Goal: Check status: Check status

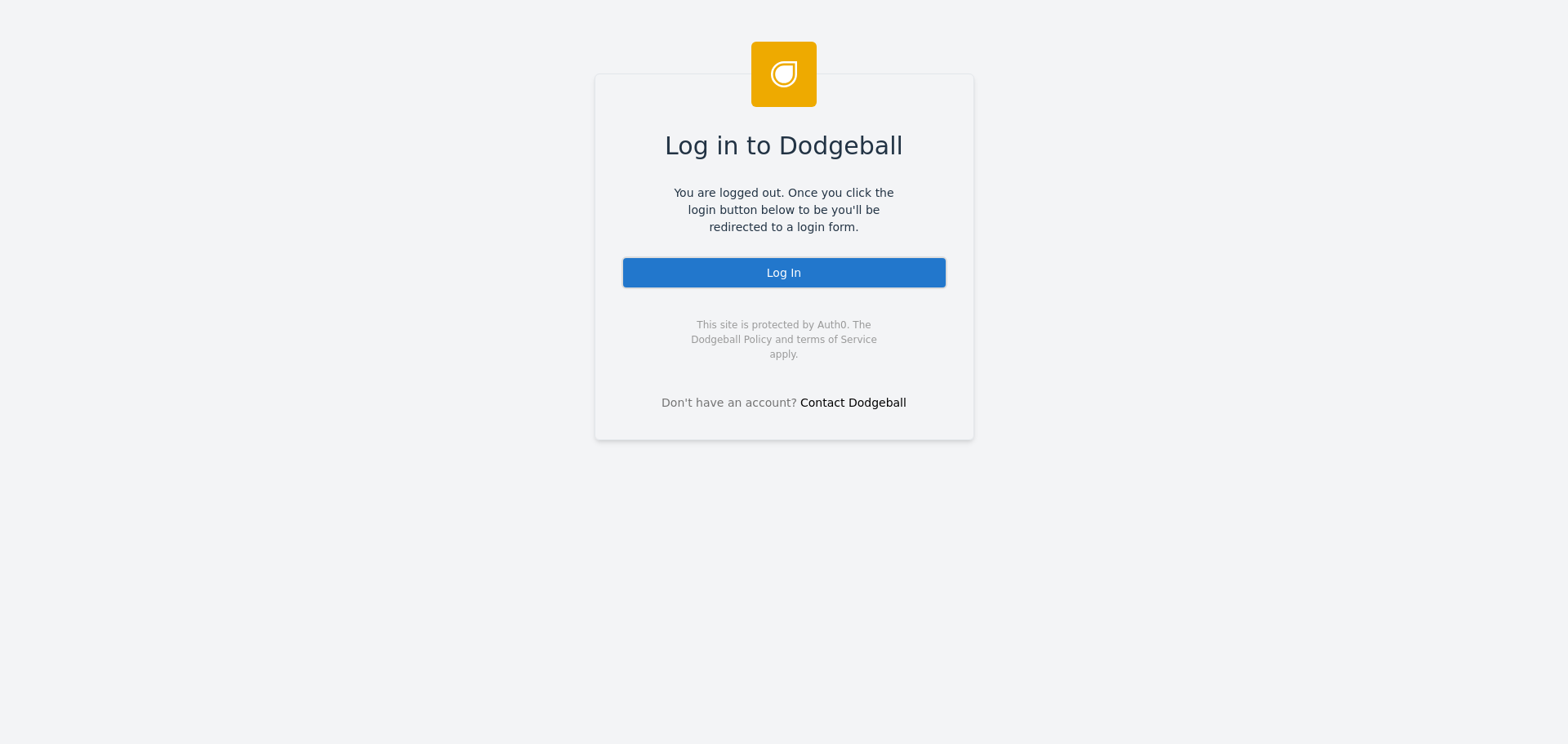
click at [728, 260] on div "Log In" at bounding box center [785, 273] width 326 height 33
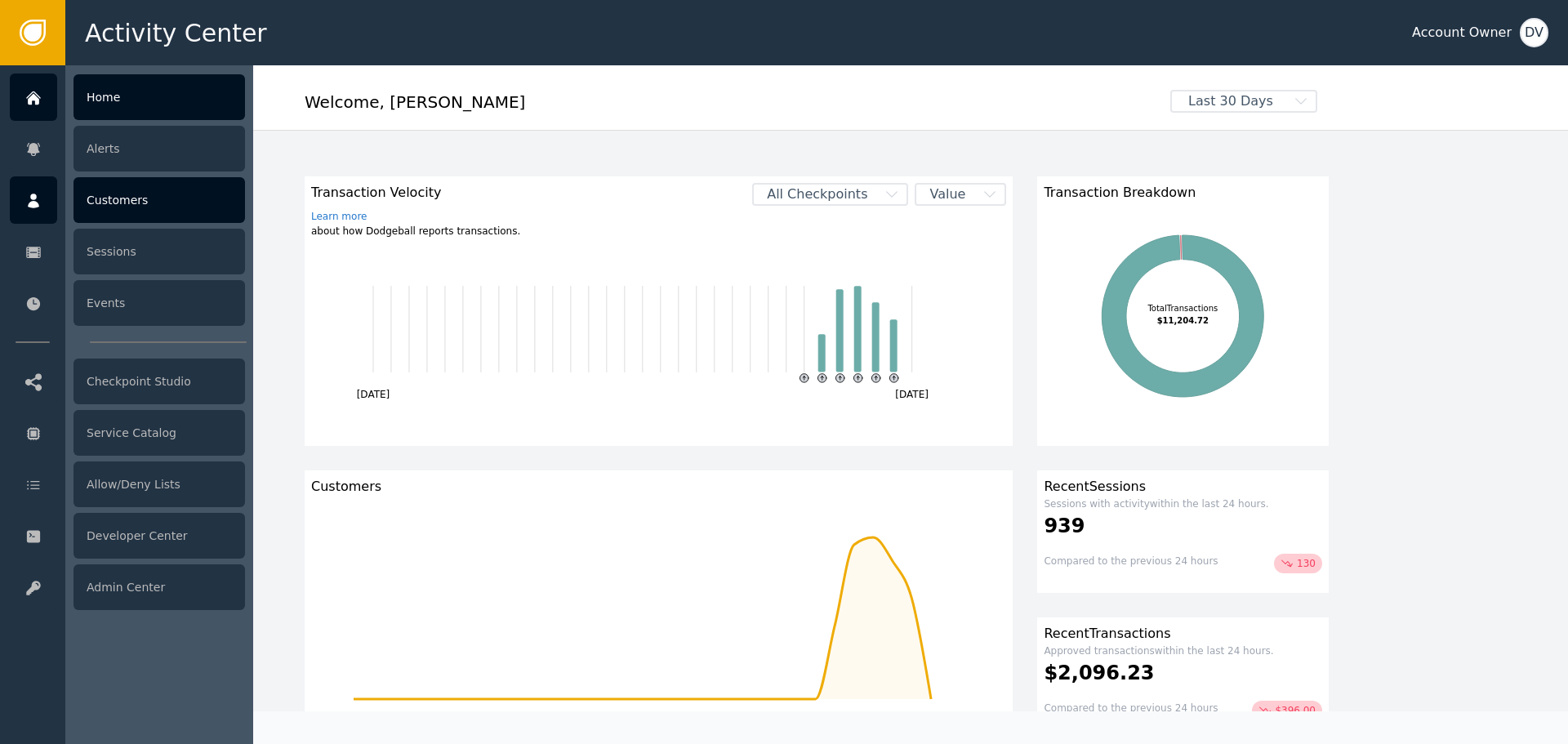
click at [143, 205] on div "Customers" at bounding box center [159, 200] width 171 height 46
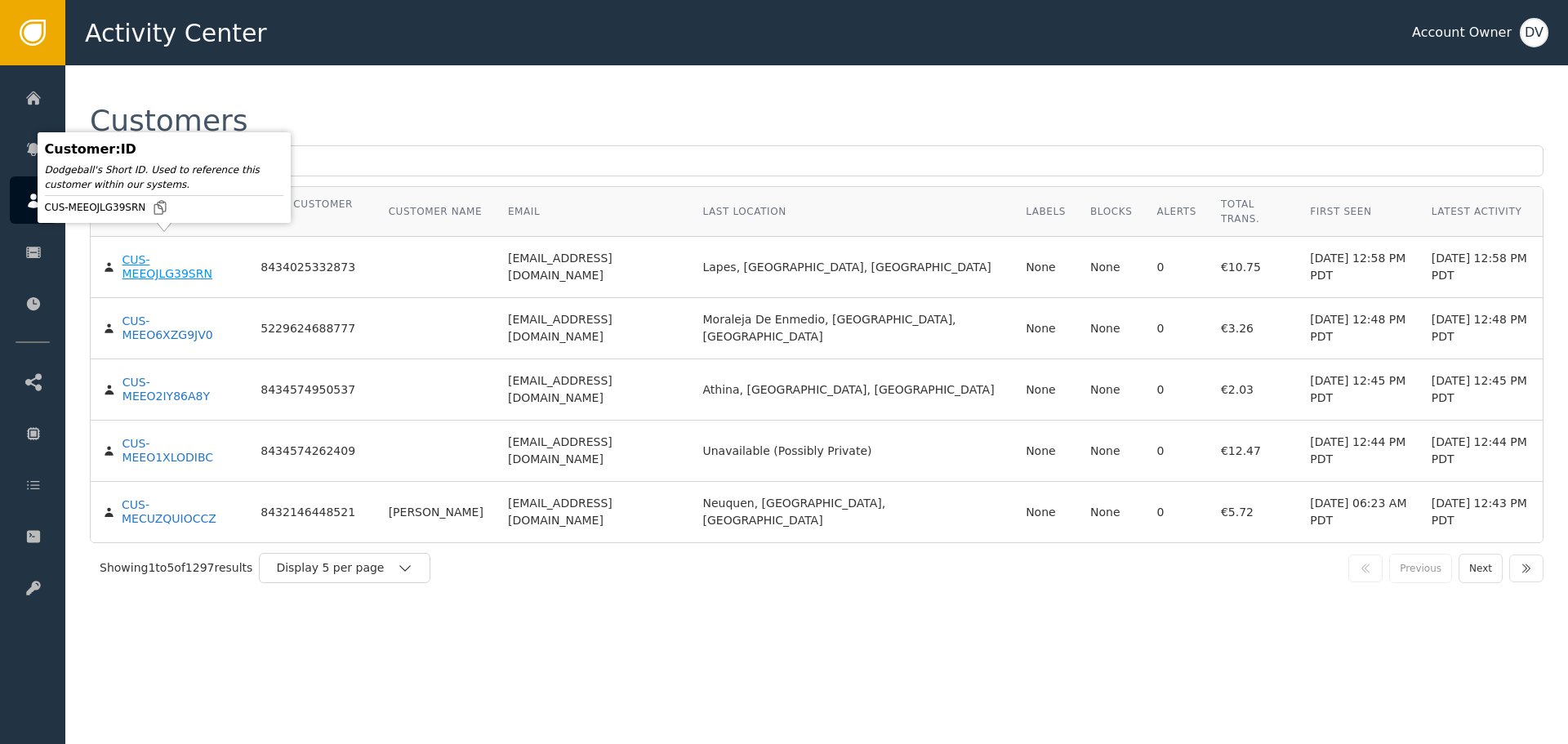
click at [186, 253] on div "CUS-MEEOJLG39SRN" at bounding box center [178, 267] width 114 height 29
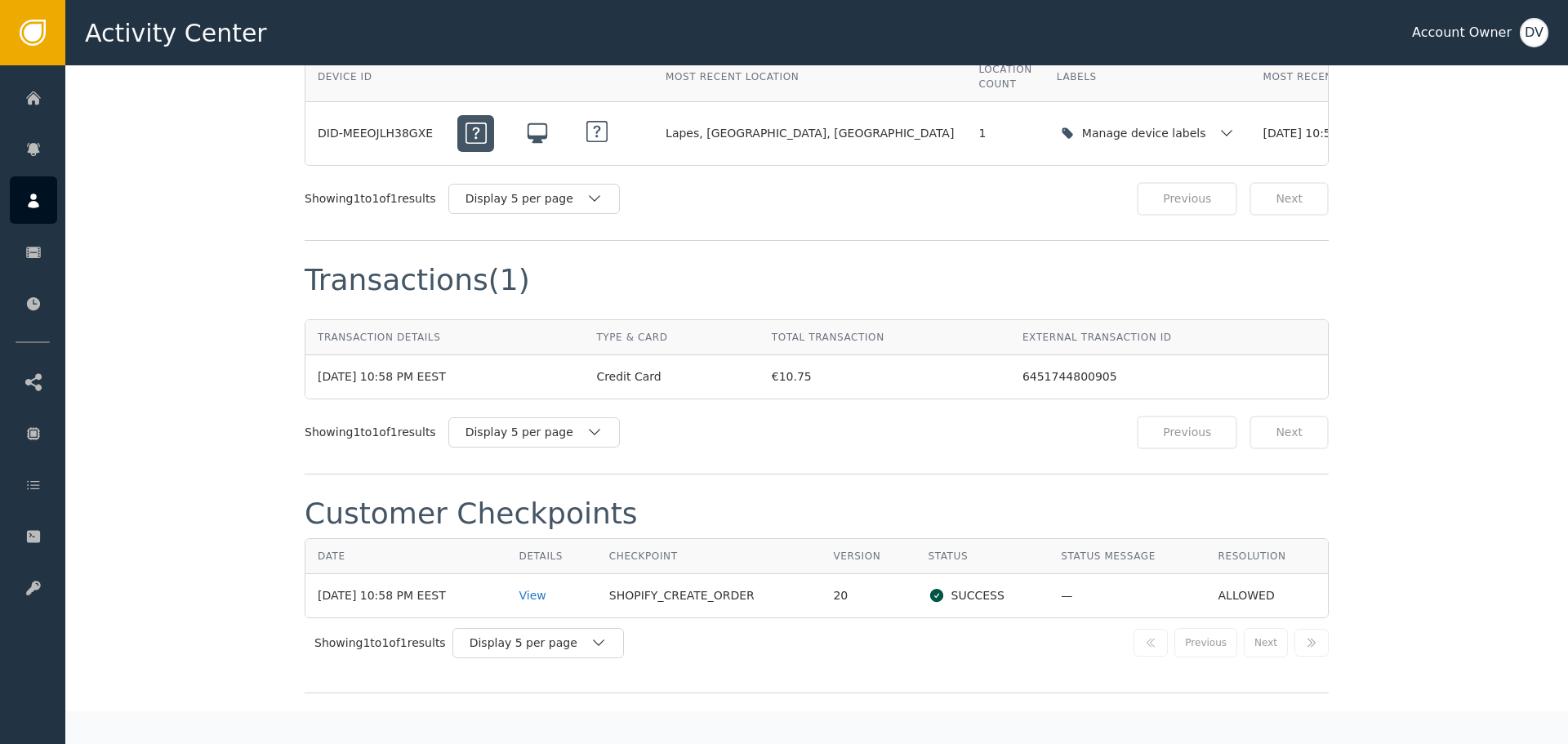
scroll to position [1544, 0]
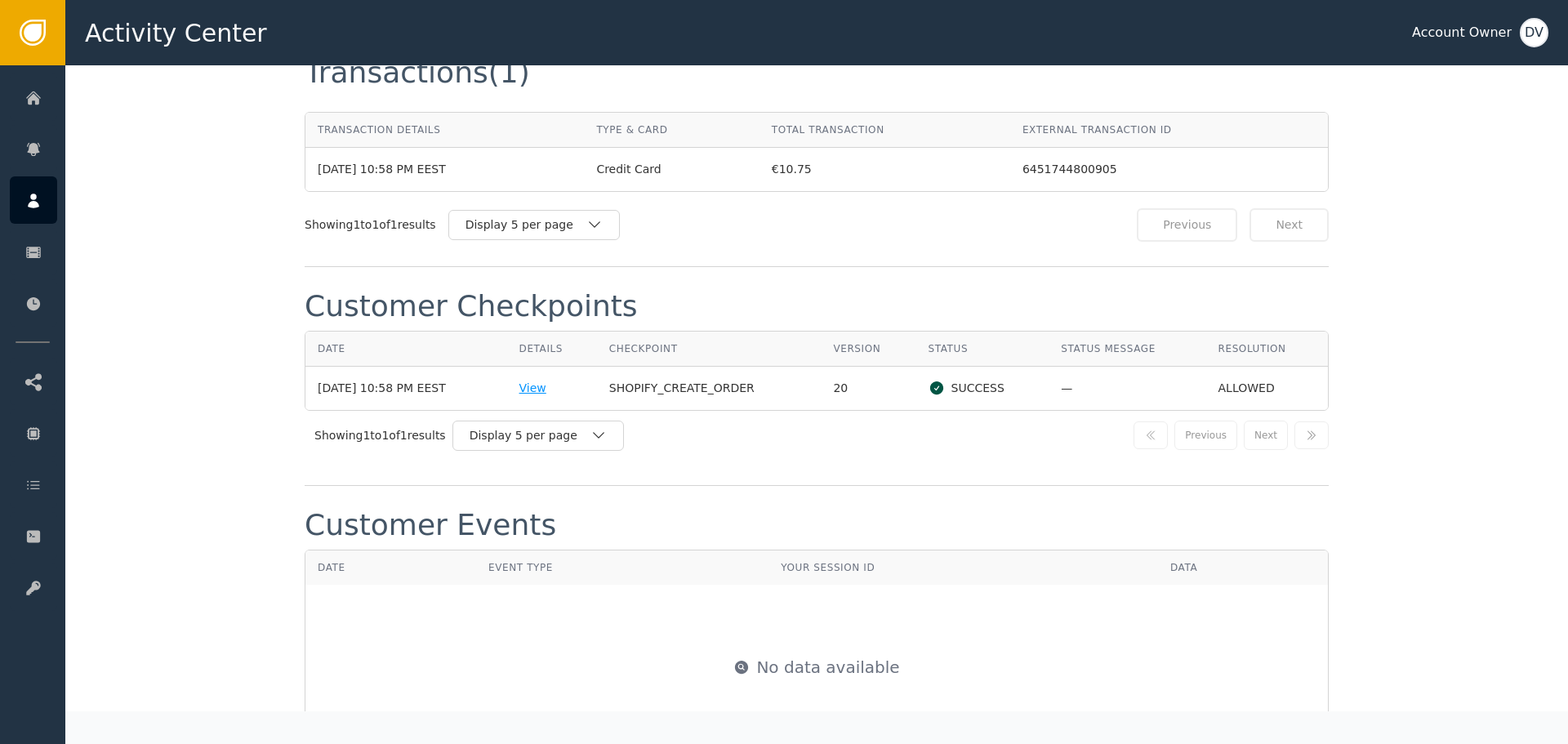
click at [548, 380] on div "View" at bounding box center [552, 388] width 66 height 17
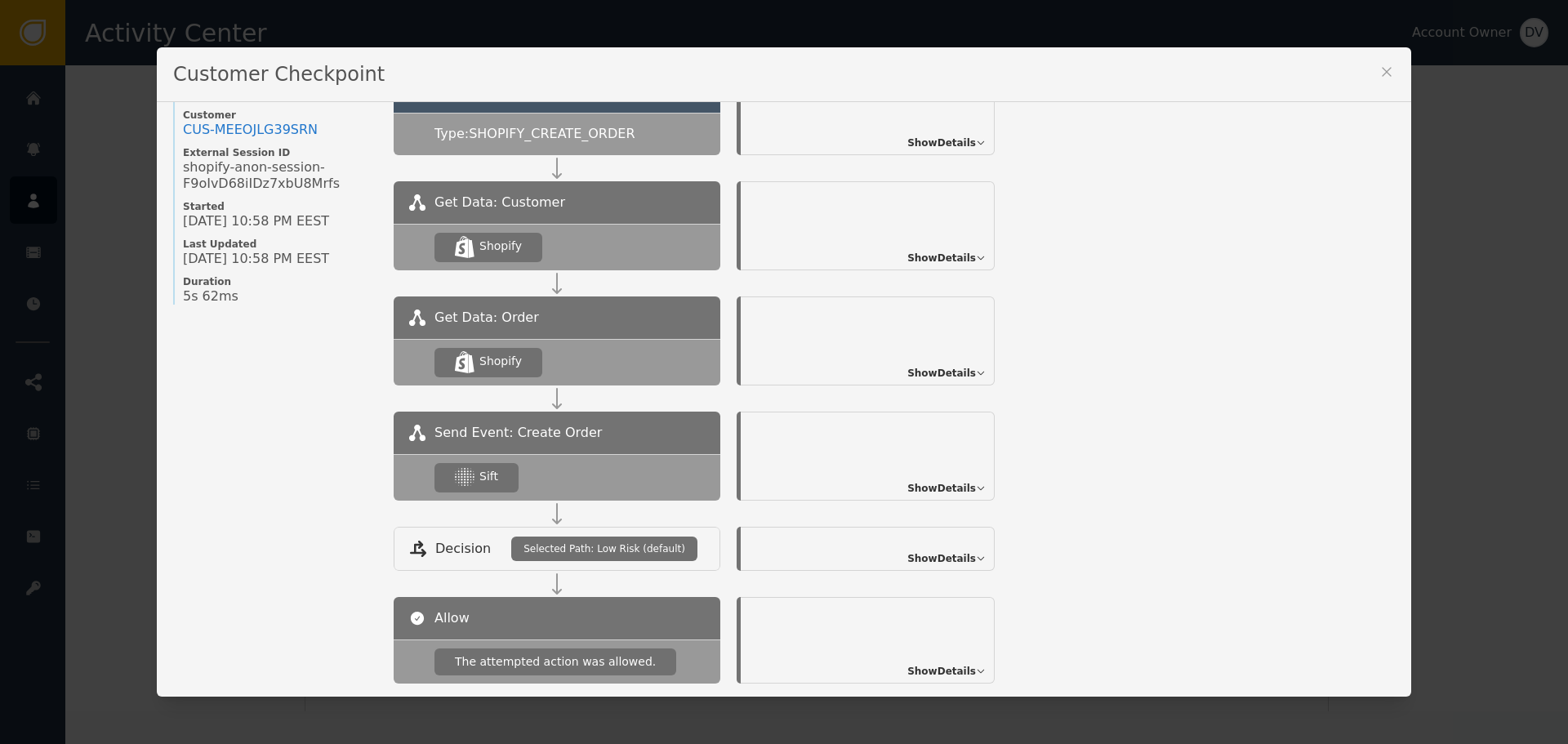
scroll to position [177, 0]
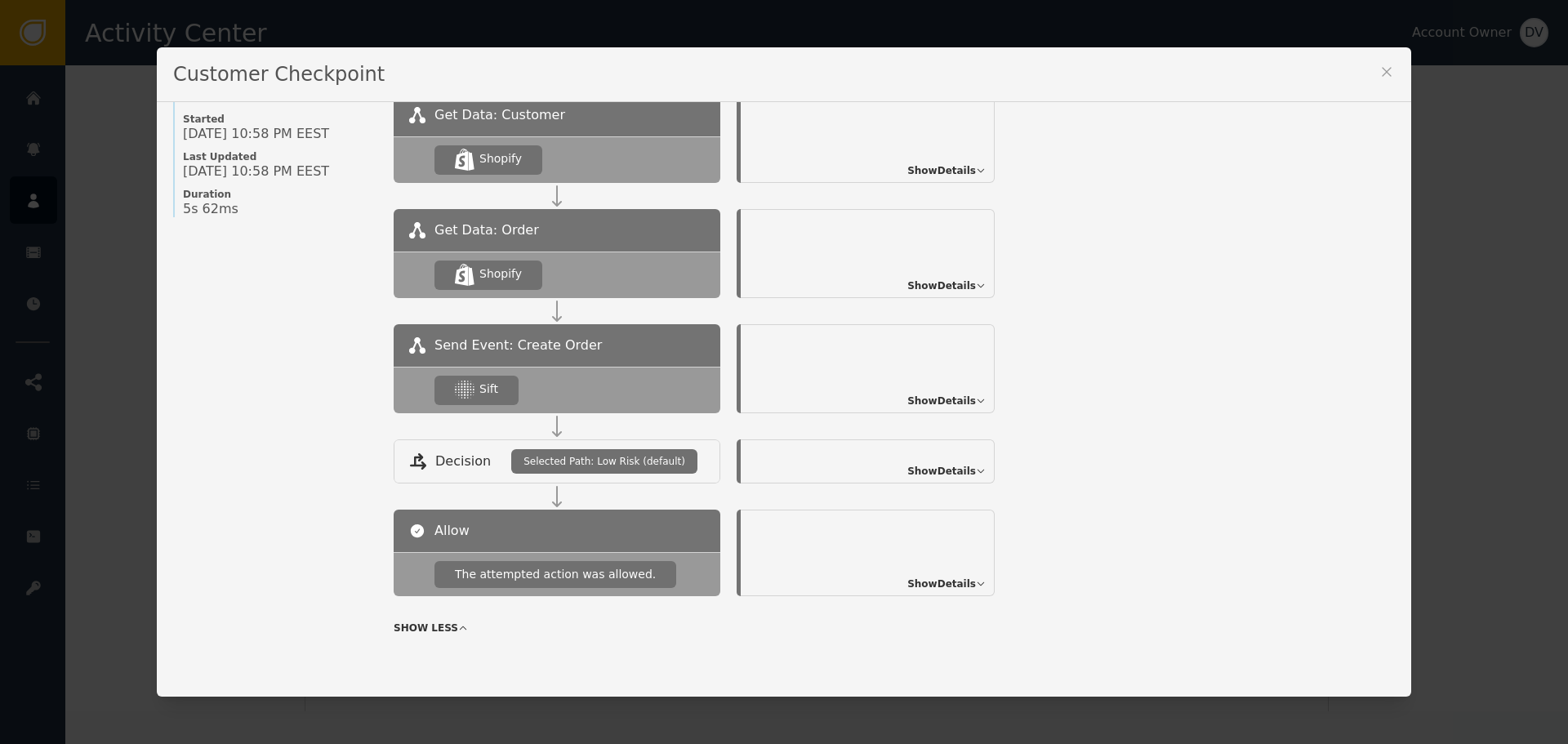
click at [948, 399] on span "Show Details" at bounding box center [941, 401] width 69 height 15
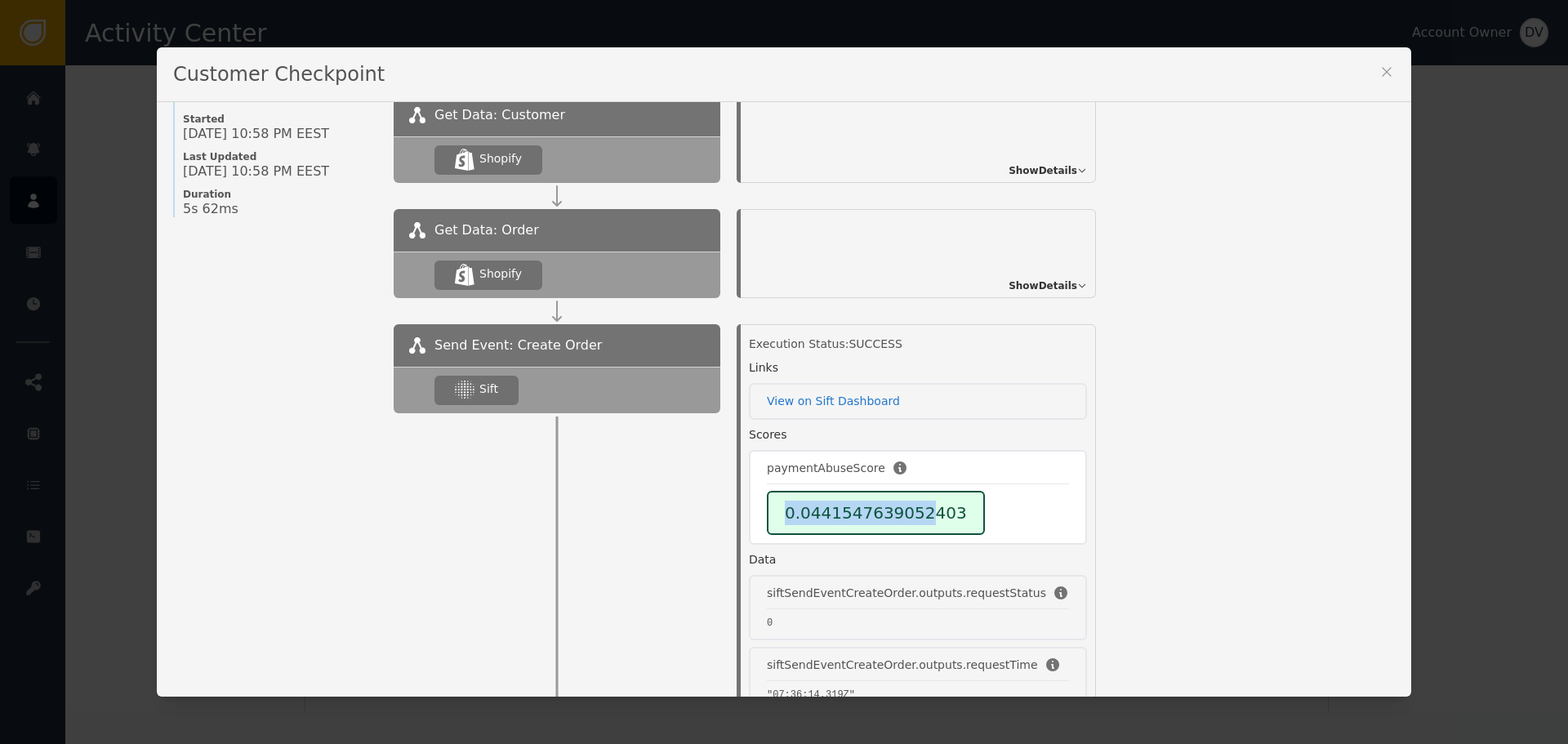
drag, startPoint x: 778, startPoint y: 498, endPoint x: 921, endPoint y: 520, distance: 144.7
click at [921, 522] on div "0.0441547639052403" at bounding box center [876, 512] width 218 height 44
